Goal: Information Seeking & Learning: Check status

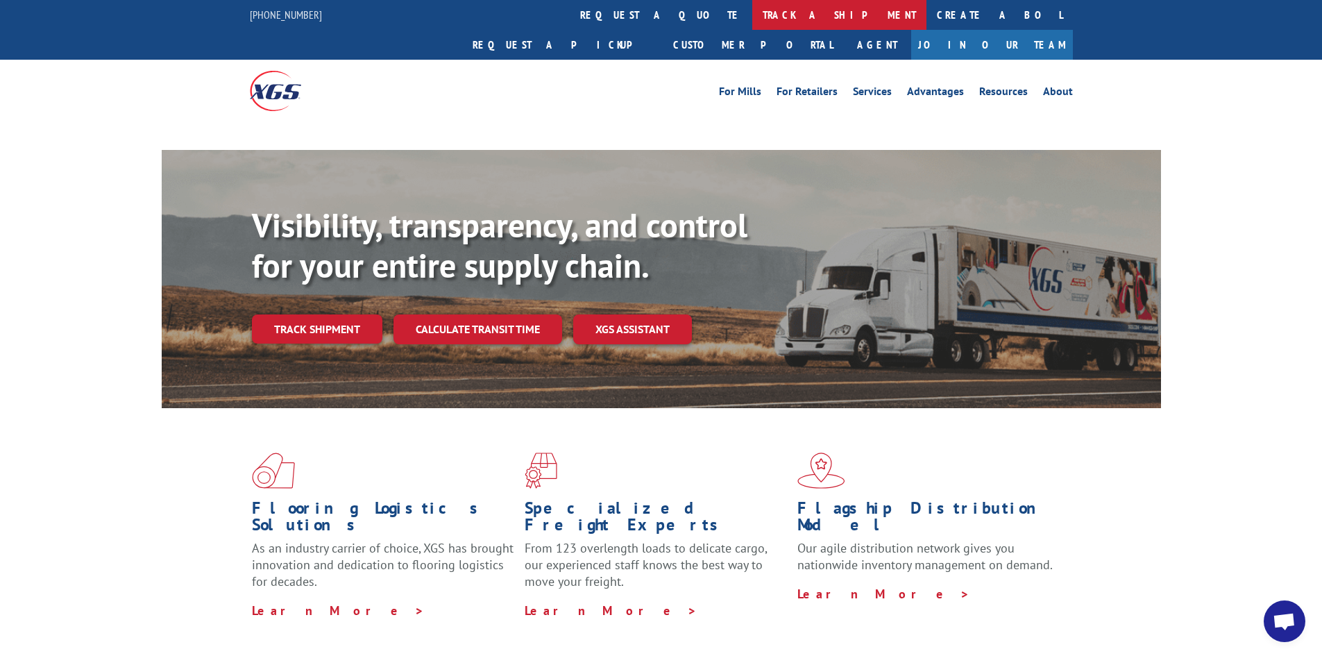
click at [753, 18] on link "track a shipment" at bounding box center [840, 15] width 174 height 30
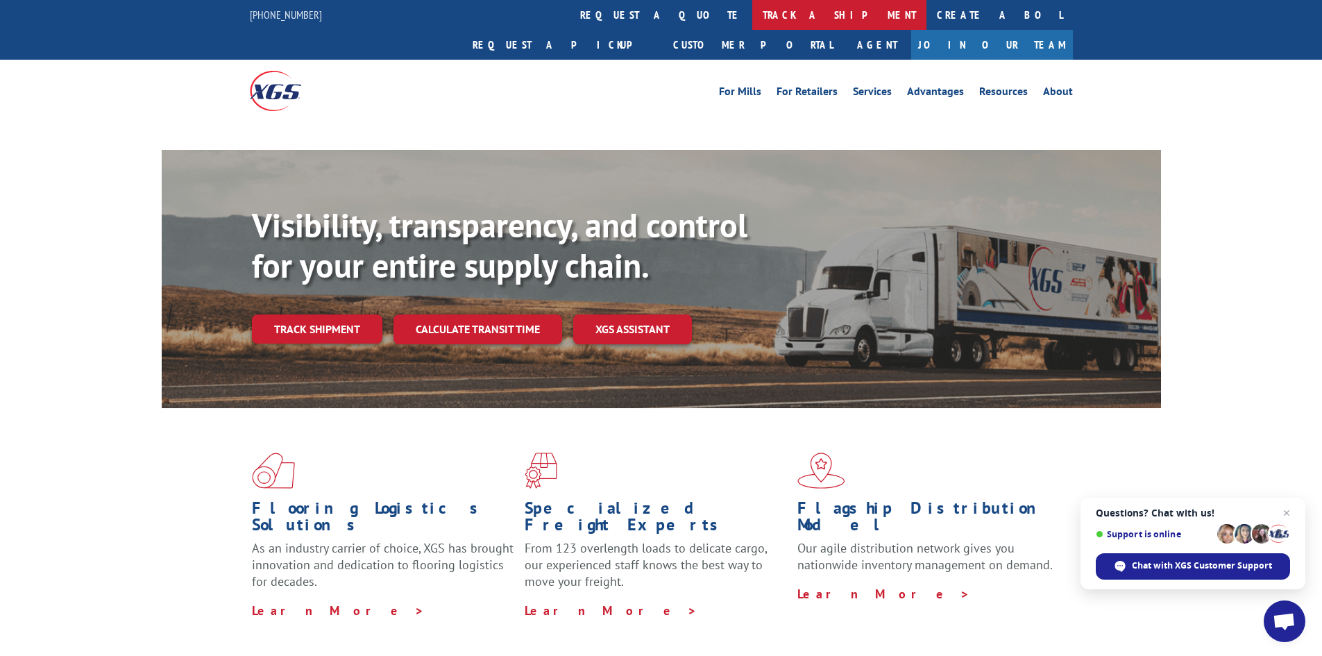
click at [753, 8] on link "track a shipment" at bounding box center [840, 15] width 174 height 30
click at [753, 16] on link "track a shipment" at bounding box center [840, 15] width 174 height 30
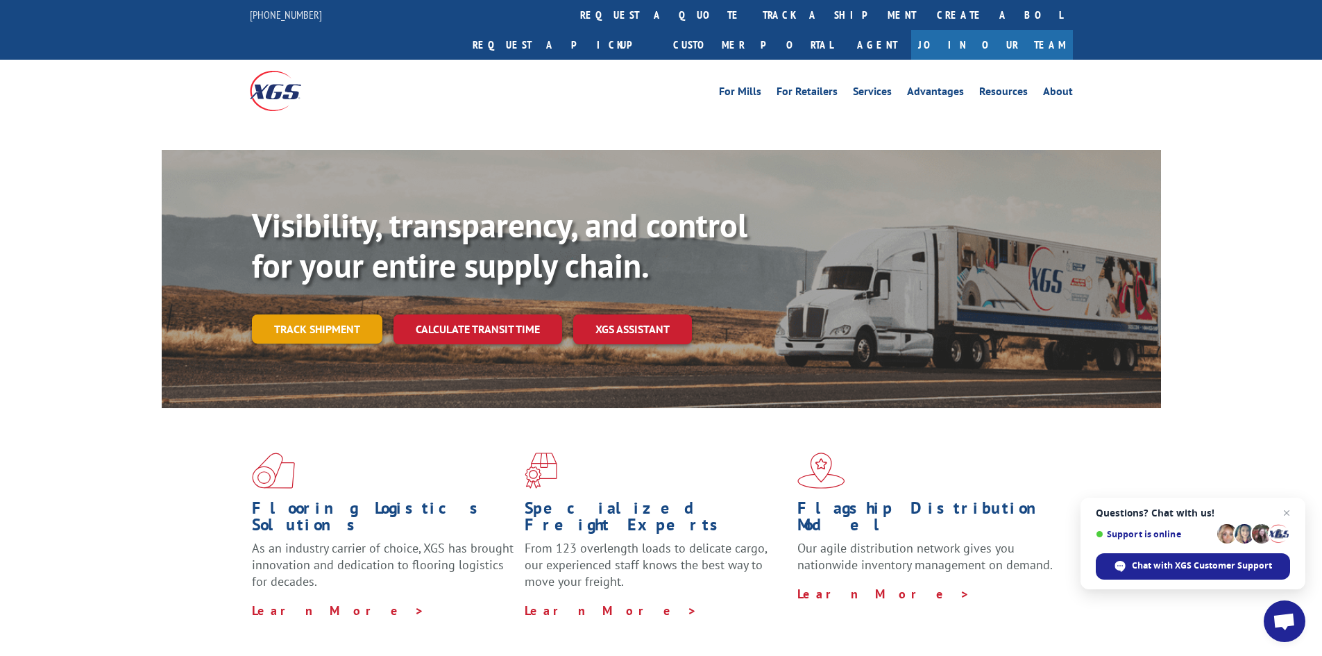
click at [343, 314] on link "Track shipment" at bounding box center [317, 328] width 131 height 29
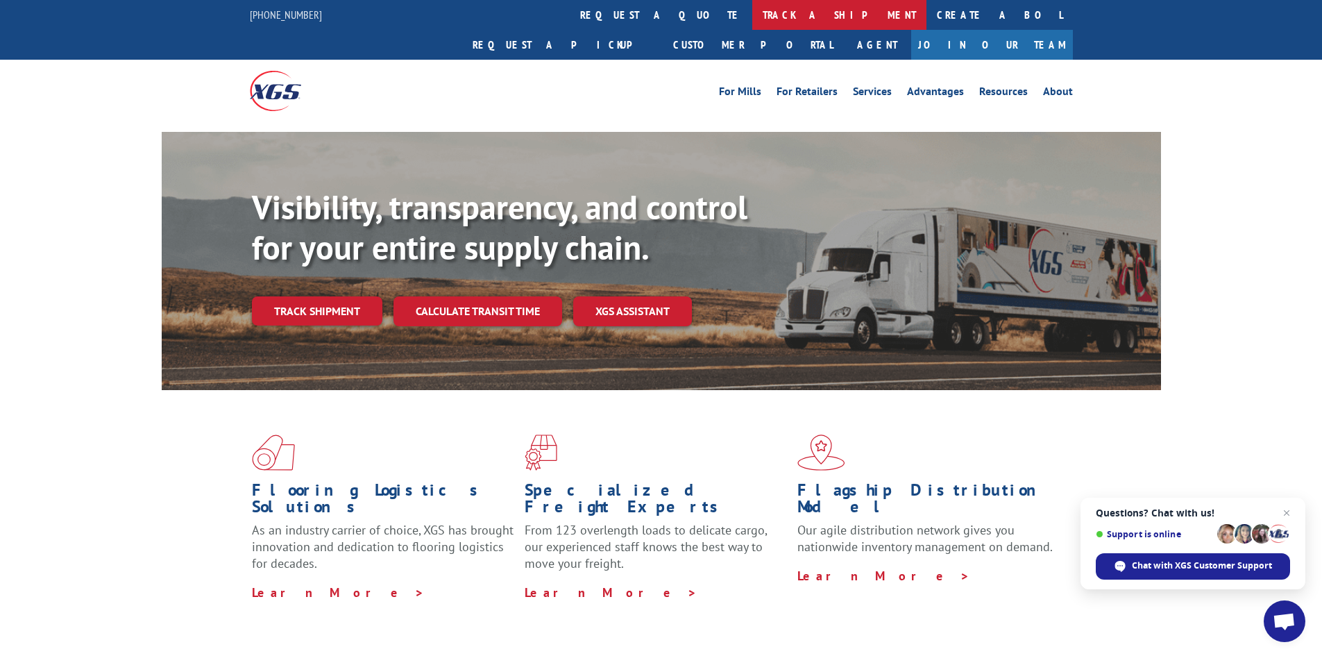
click at [753, 15] on link "track a shipment" at bounding box center [840, 15] width 174 height 30
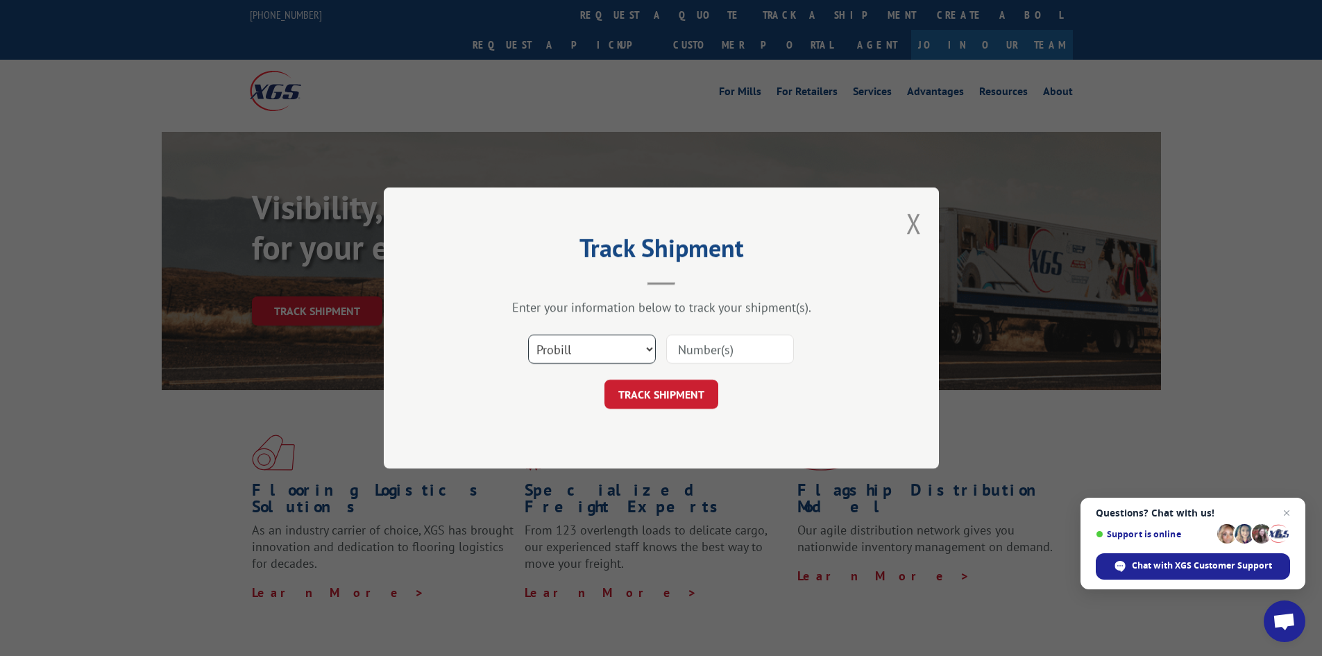
click at [648, 354] on select "Select category... Probill BOL PO" at bounding box center [592, 349] width 128 height 29
paste input "2853530"
type input "2853530"
click at [675, 394] on button "TRACK SHIPMENT" at bounding box center [662, 394] width 114 height 29
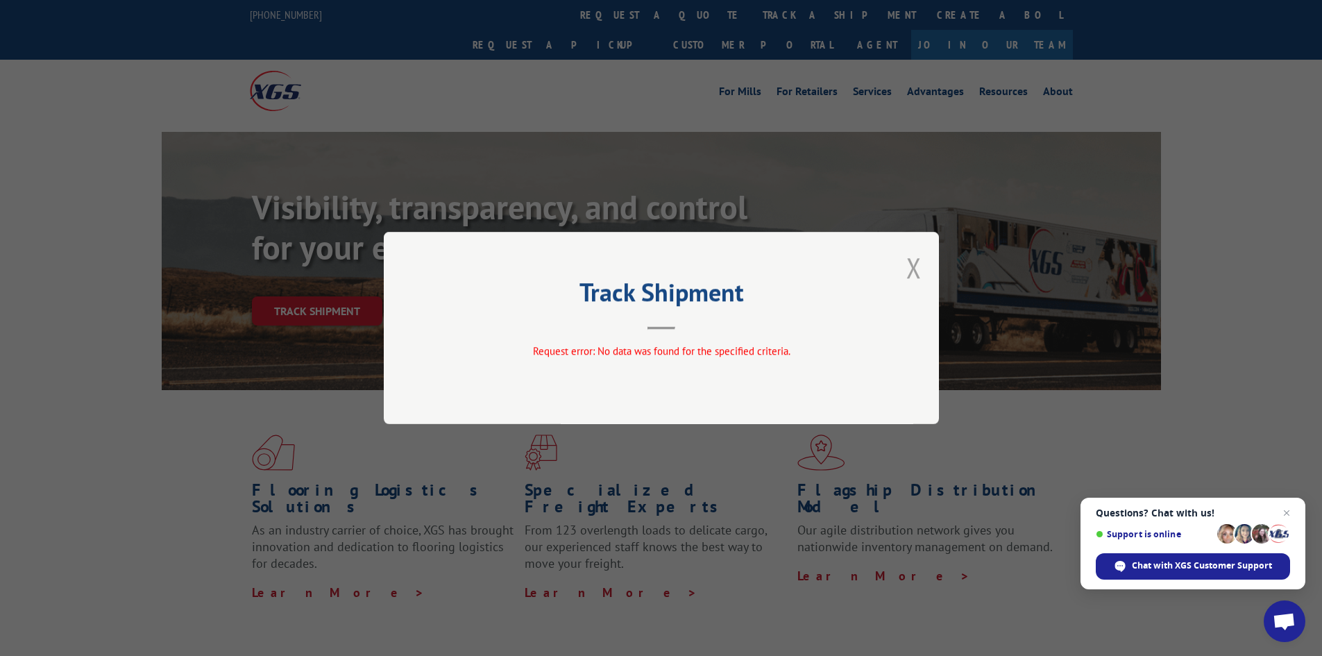
click at [916, 270] on button "Close modal" at bounding box center [914, 267] width 15 height 37
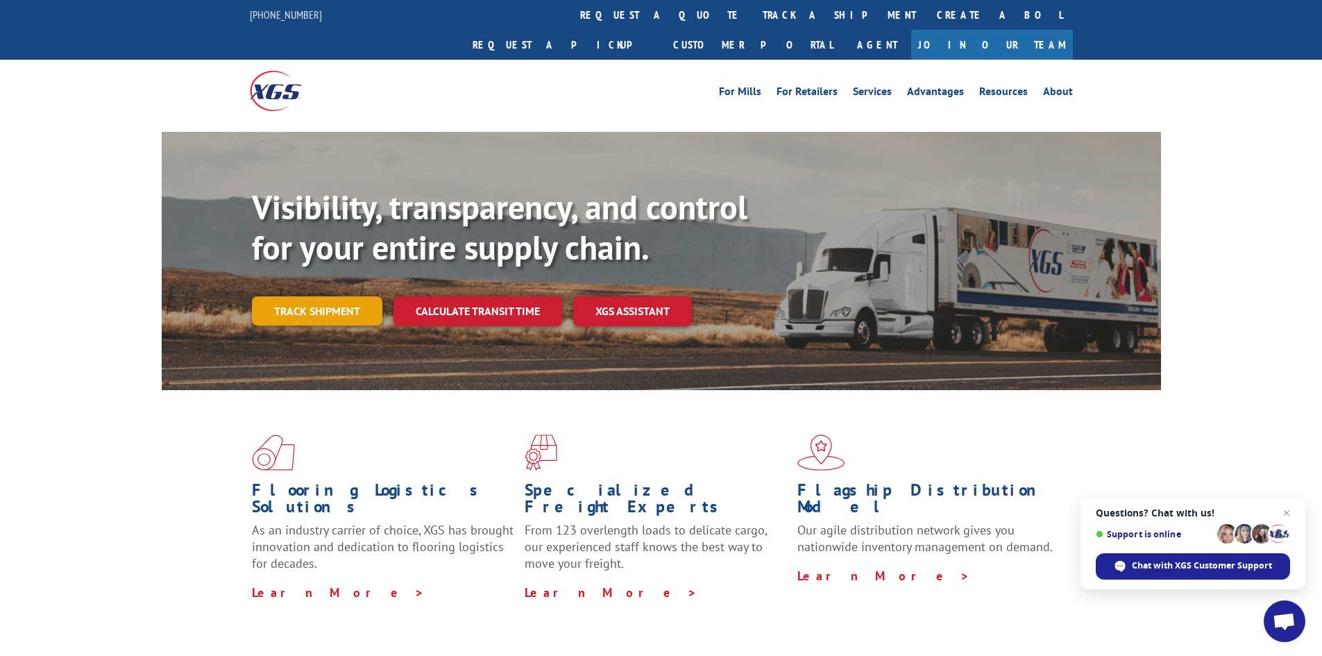
click at [283, 296] on link "Track shipment" at bounding box center [317, 310] width 131 height 29
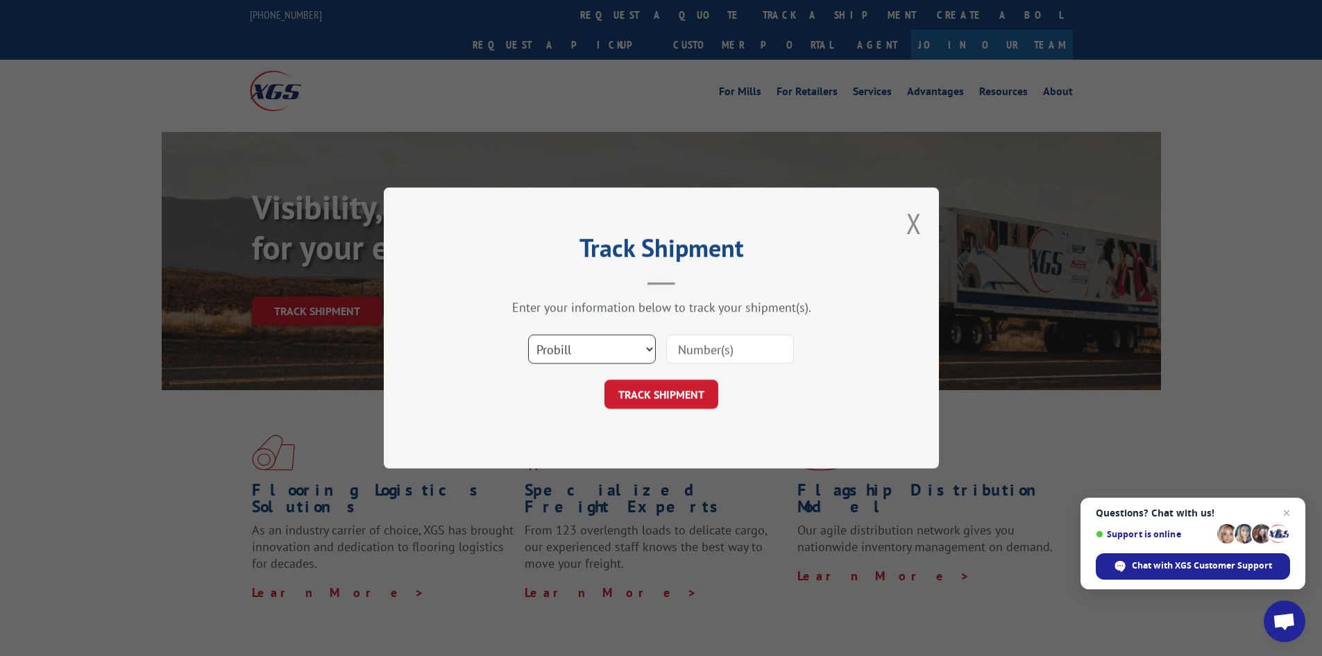
click at [650, 345] on select "Select category... Probill BOL PO" at bounding box center [592, 349] width 128 height 29
select select "bol"
click at [528, 335] on select "Select category... Probill BOL PO" at bounding box center [592, 349] width 128 height 29
paste input "2853530"
type input "2853530"
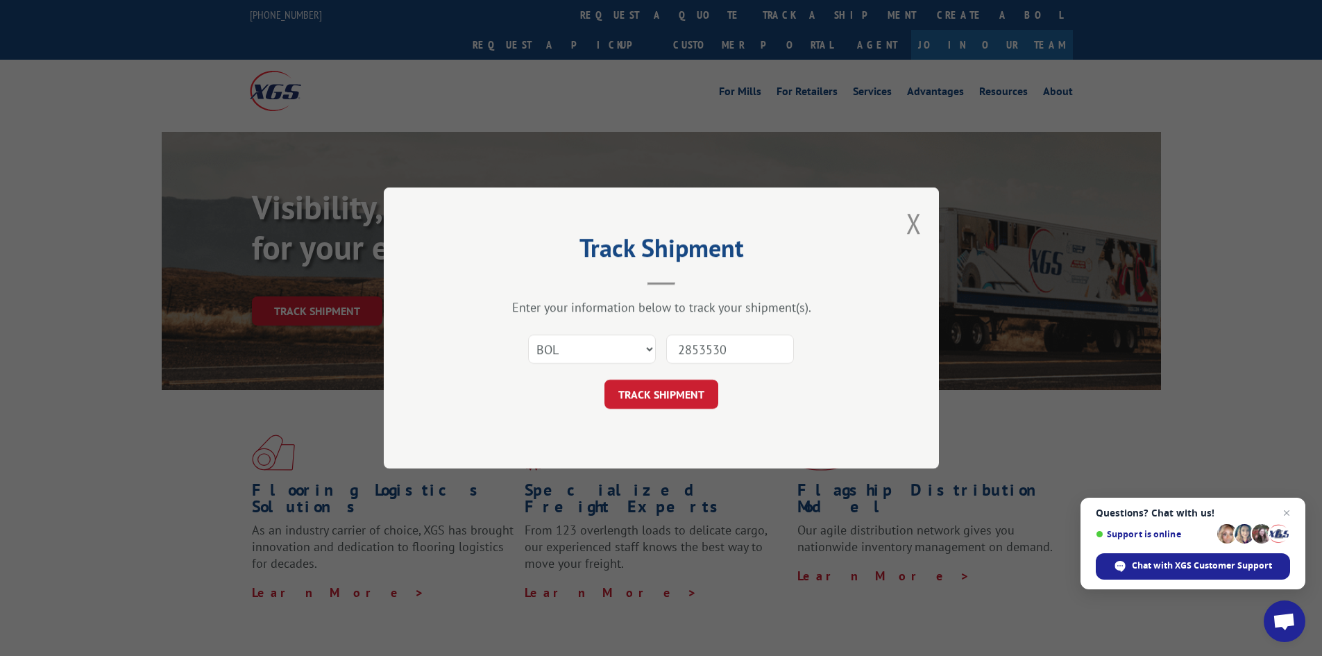
click button "TRACK SHIPMENT" at bounding box center [662, 394] width 114 height 29
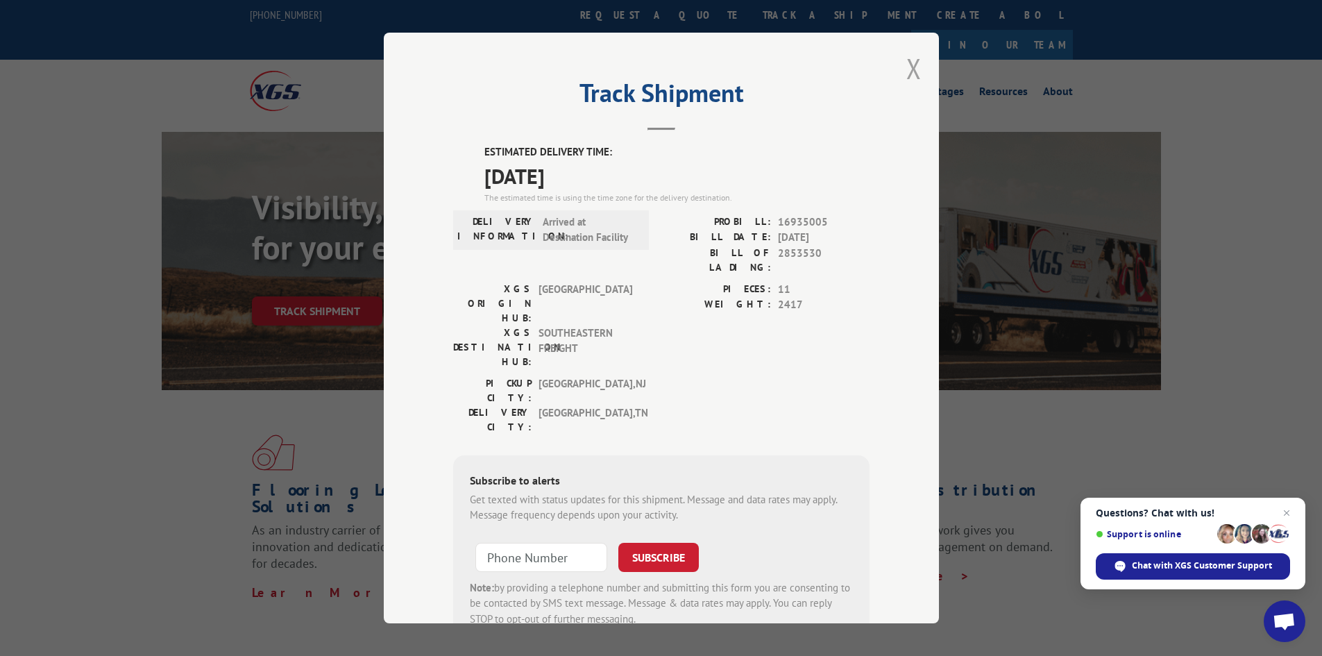
click at [914, 72] on button "Close modal" at bounding box center [914, 68] width 15 height 37
